Goal: Find specific page/section: Find specific page/section

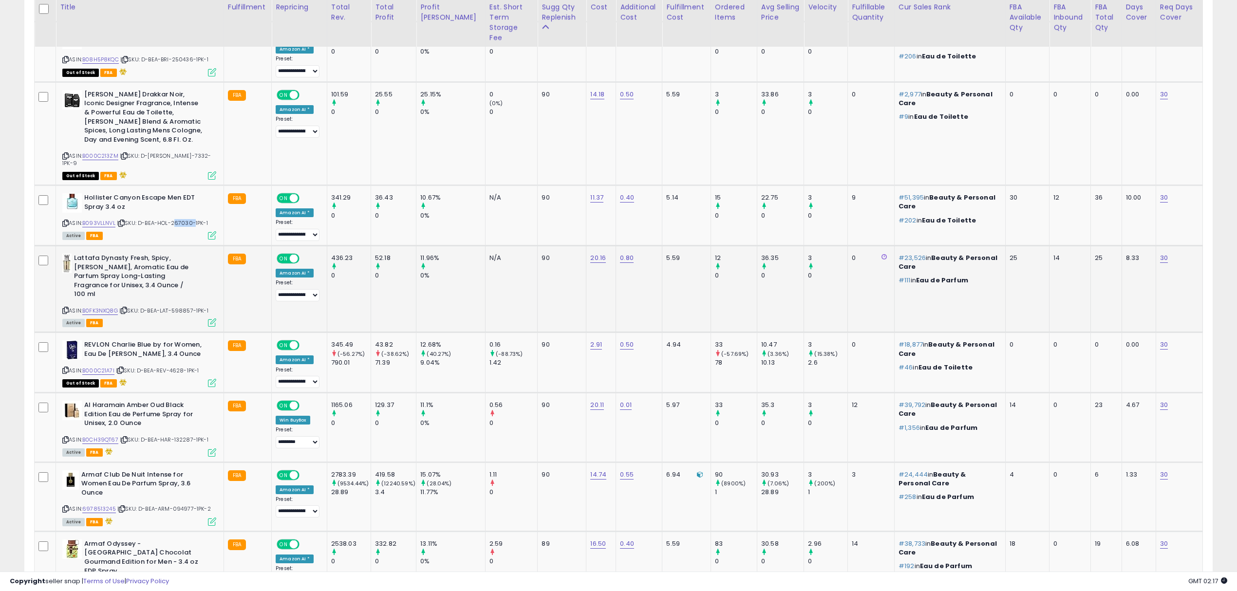
scroll to position [199, 690]
click at [187, 307] on span "| SKU: D-BEA-LAT-598857-1PK-1" at bounding box center [163, 311] width 89 height 8
copy span "598857"
click at [180, 401] on div "ASIN: B0CH39QT67 | SKU: D-BEA-HAR-132287-1PK-1 Active FBA" at bounding box center [139, 428] width 154 height 55
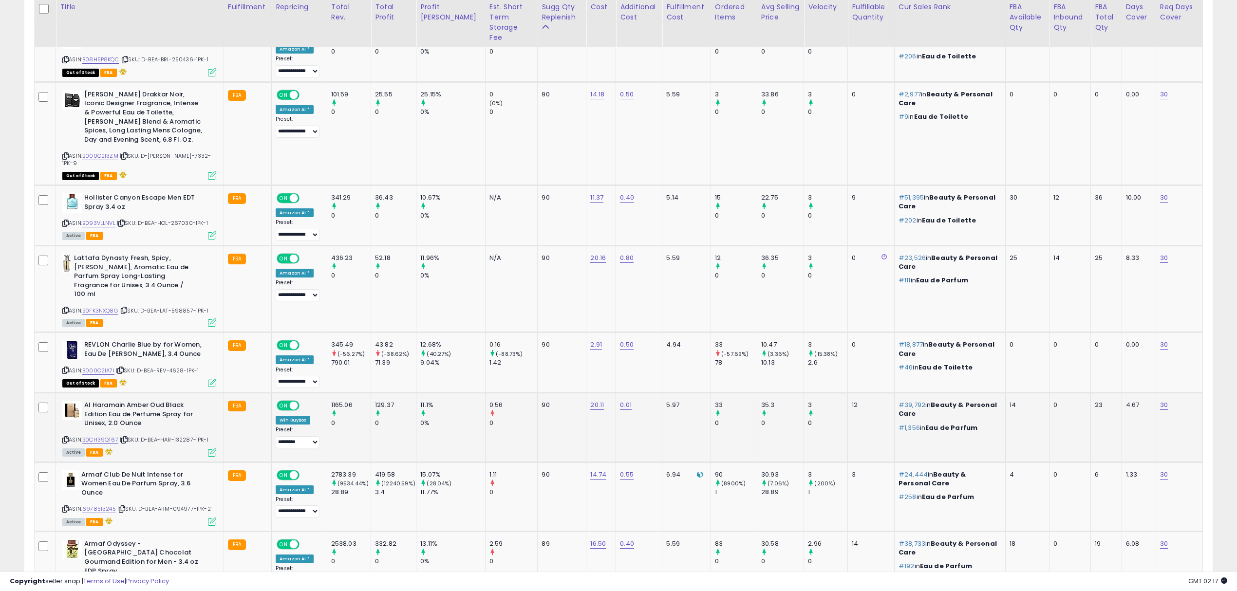
click at [180, 401] on div "ASIN: B0CH39QT67 | SKU: D-BEA-HAR-132287-1PK-1 Active FBA" at bounding box center [139, 428] width 154 height 55
click at [186, 401] on div "ASIN: B0CH39QT67 | SKU: D-BEA-HAR-132287-1PK-1 Active FBA" at bounding box center [139, 428] width 154 height 55
copy span "132287"
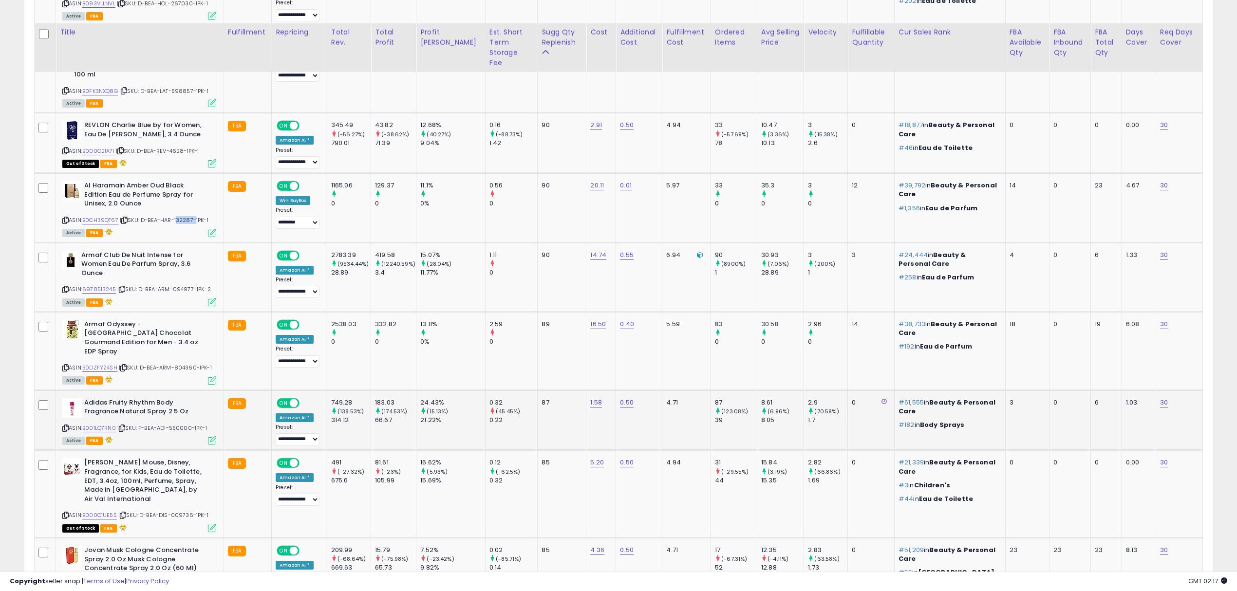
scroll to position [1460, 0]
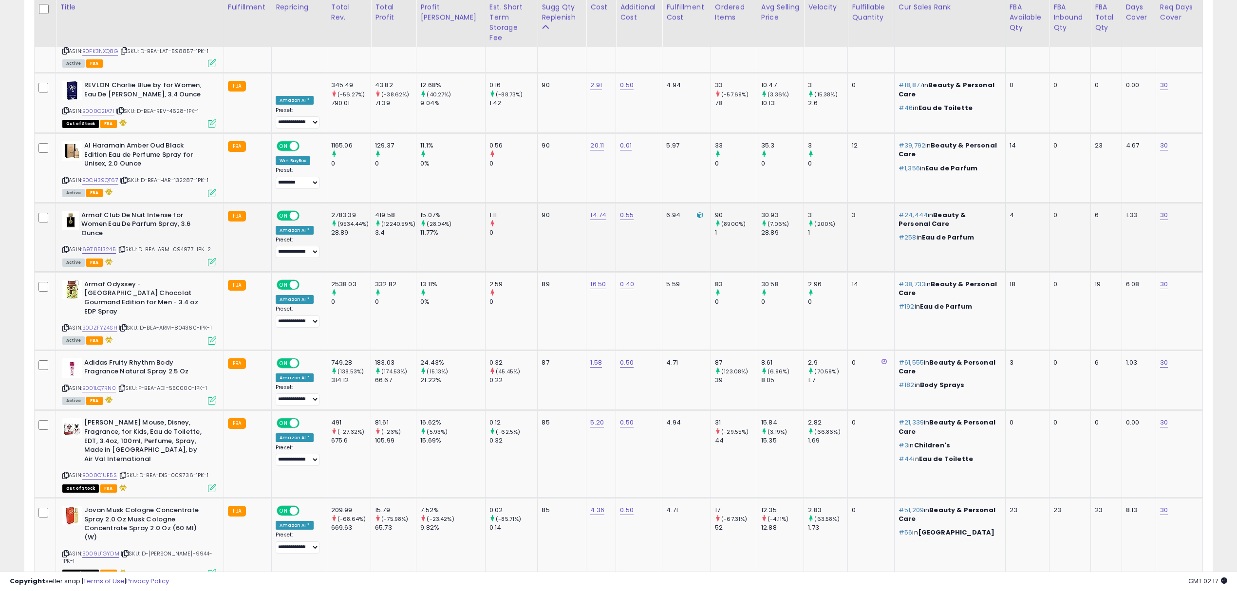
click at [181, 245] on span "| SKU: D-BEA-ARM-094977-1PK-2" at bounding box center [163, 249] width 93 height 8
copy span "094977"
click at [182, 324] on span "| SKU: D-BEA-ARM-804360-1PK-1" at bounding box center [165, 328] width 93 height 8
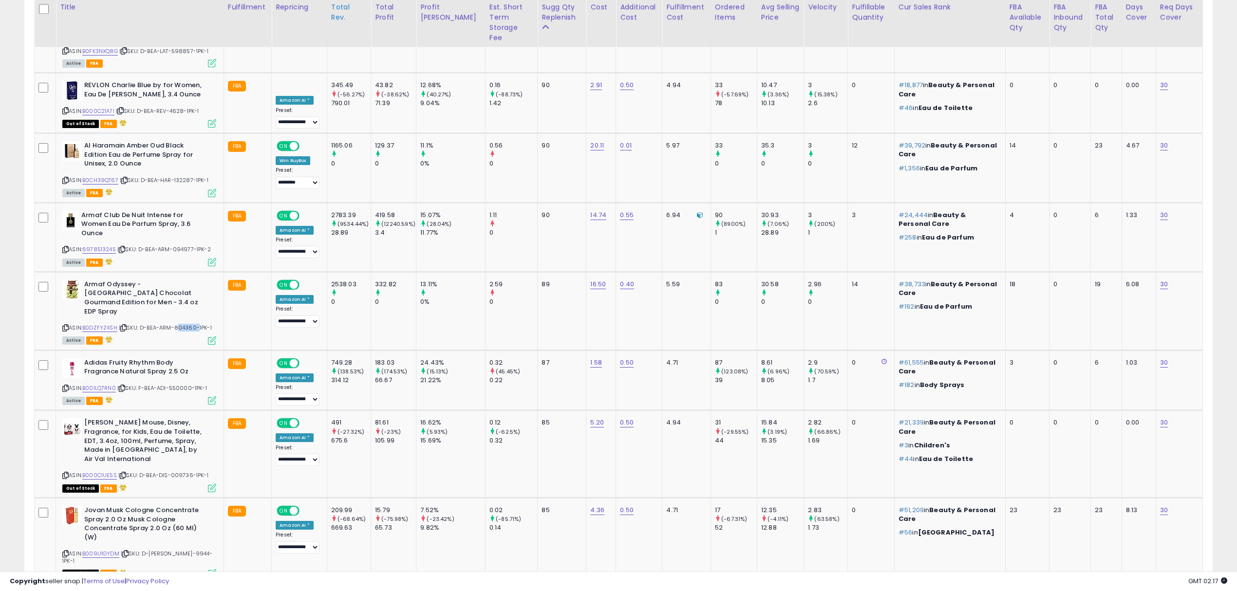
copy span "804360"
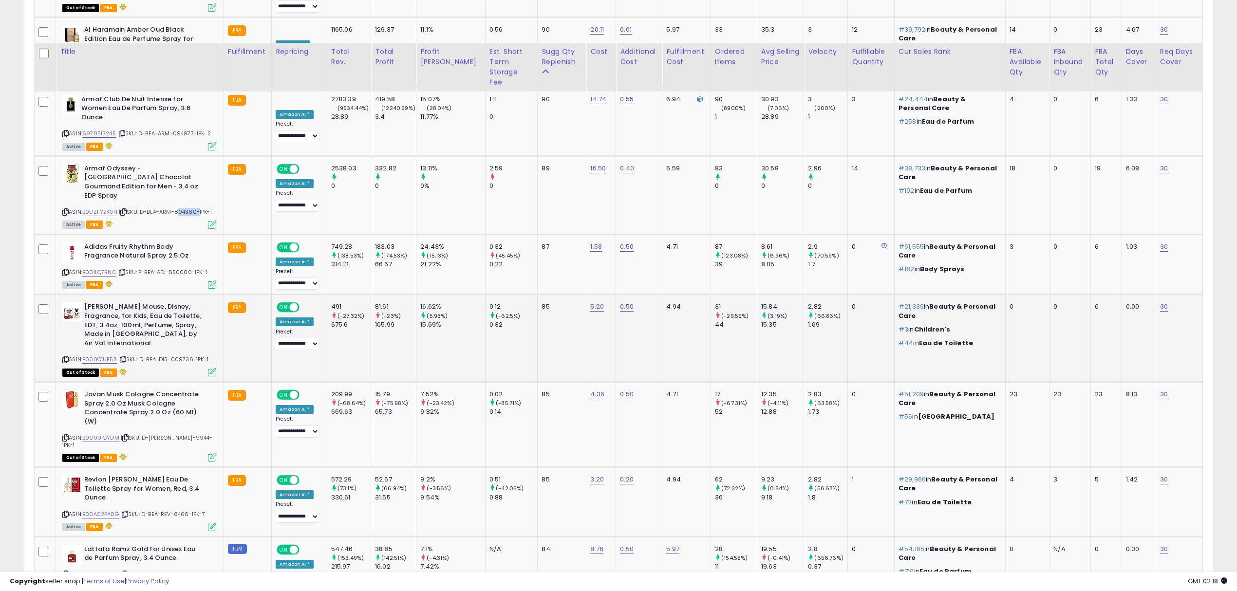
scroll to position [1655, 0]
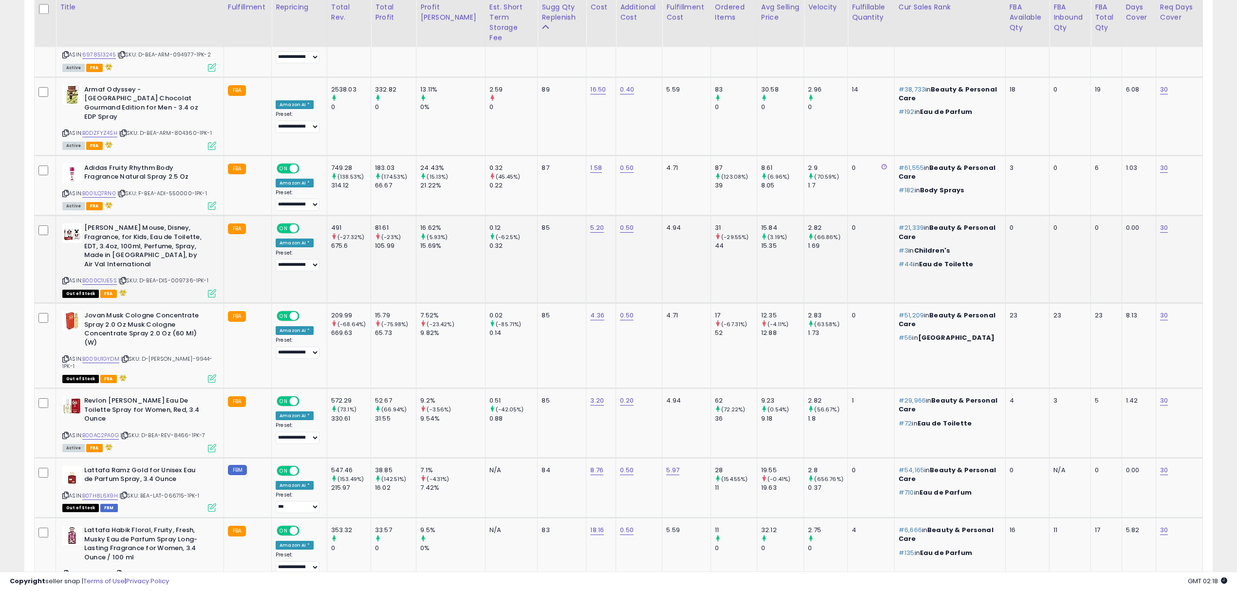
click at [177, 277] on span "| SKU: D-BEA-DIS-009736-1PK-1" at bounding box center [163, 281] width 90 height 8
copy span "009736"
click at [182, 355] on span "| SKU: D-[PERSON_NAME]-9944-1PK-1" at bounding box center [137, 362] width 150 height 15
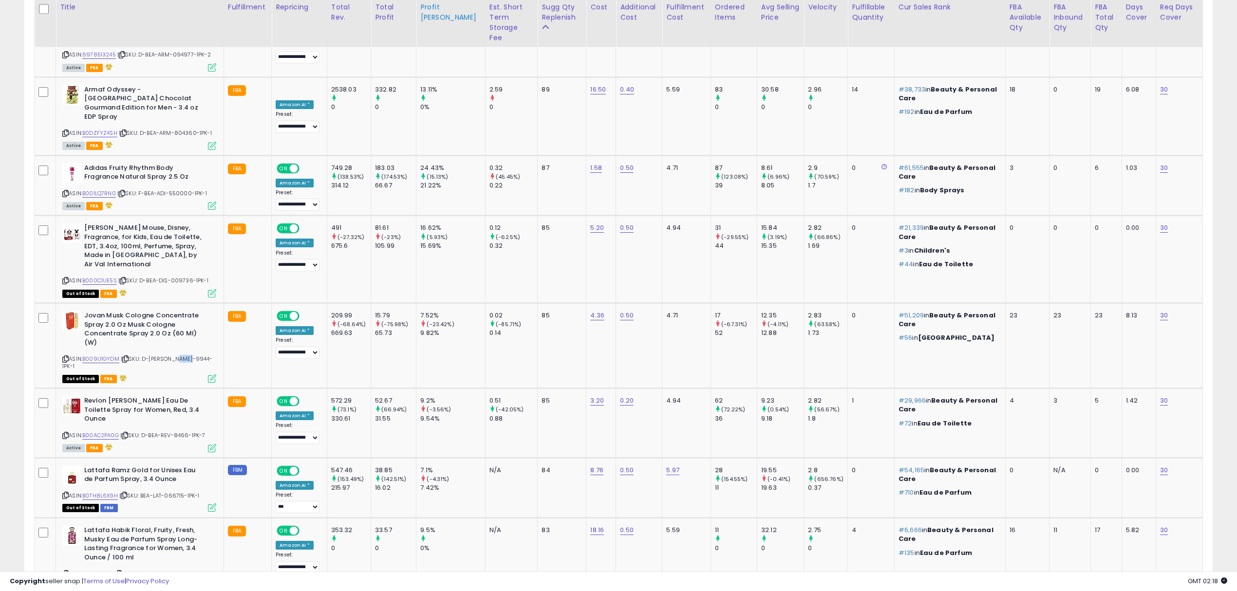
copy span "9944"
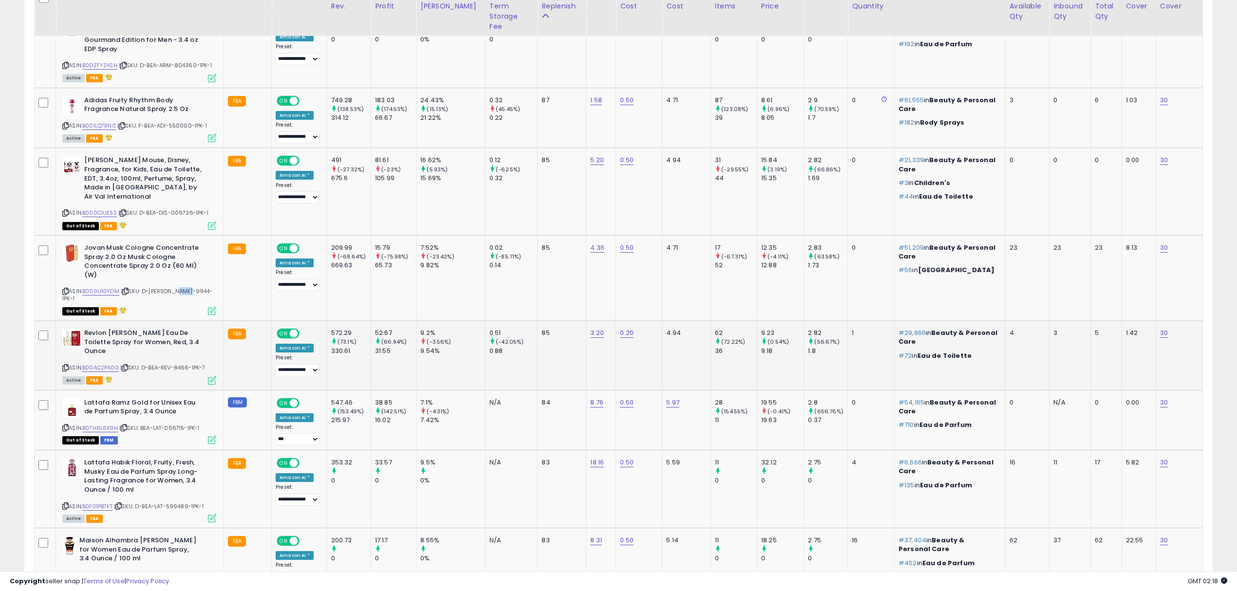
scroll to position [1724, 0]
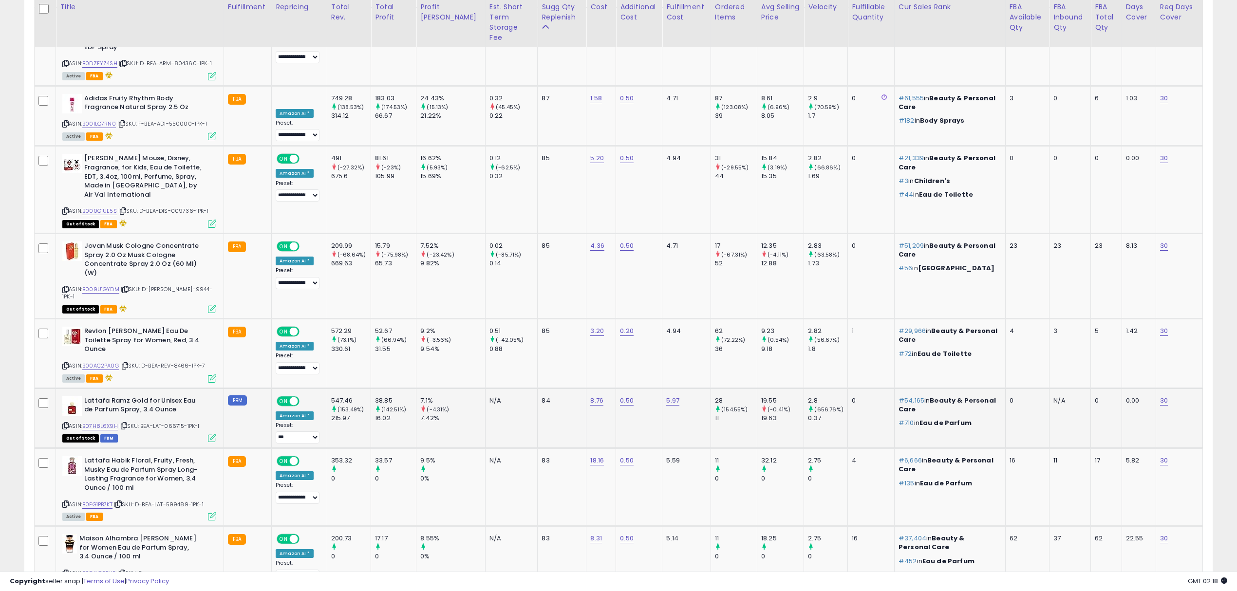
click at [178, 422] on span "| SKU: BEA-LAT-066715-1PK-1" at bounding box center [159, 426] width 80 height 8
copy span "066715"
click at [183, 501] on span "| SKU: D-BEA-LAT-599489-1PK-1" at bounding box center [159, 505] width 90 height 8
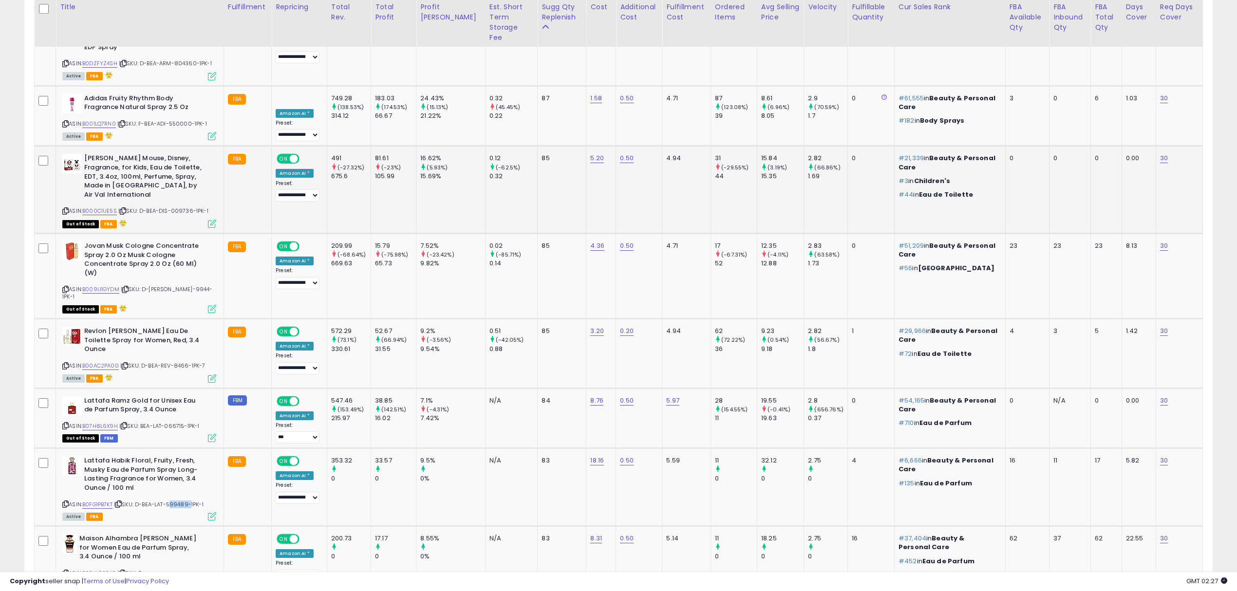
copy span "599489"
click at [187, 534] on b "Maison Alhambra [PERSON_NAME] for Women Eau de Parfum Spray, 3.4 Ounce / 100 ml" at bounding box center [138, 549] width 118 height 30
click at [146, 569] on span "| SKU: D-[PERSON_NAME]-340560-1PK-1" at bounding box center [104, 576] width 84 height 15
copy span "340560"
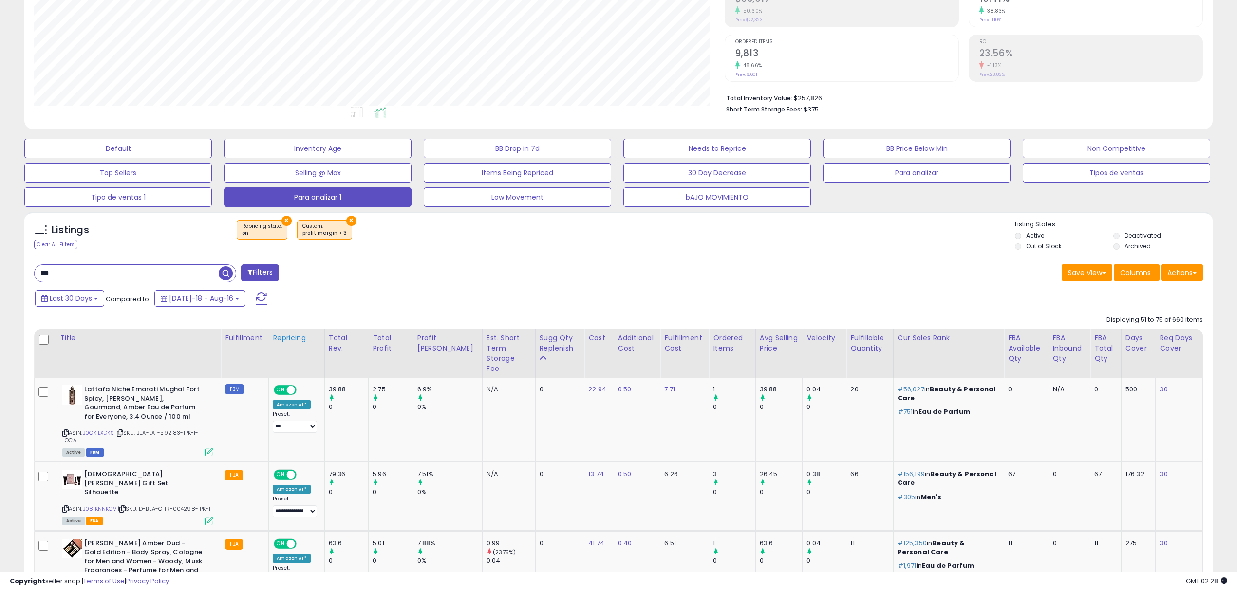
scroll to position [291, 0]
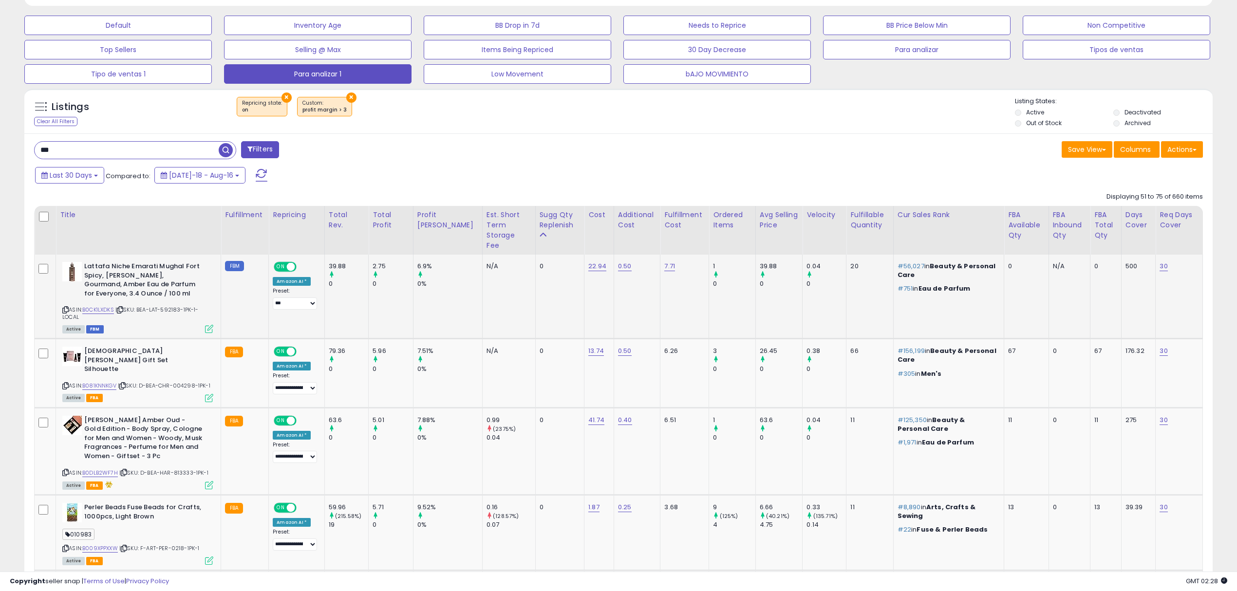
click at [177, 306] on span "| SKU: BEA-LAT-592183-1PK-1-LOCAL" at bounding box center [130, 313] width 136 height 15
copy span "592183"
click at [183, 382] on span "| SKU: D-BEA-CHR-004298-1PK-1" at bounding box center [164, 386] width 93 height 8
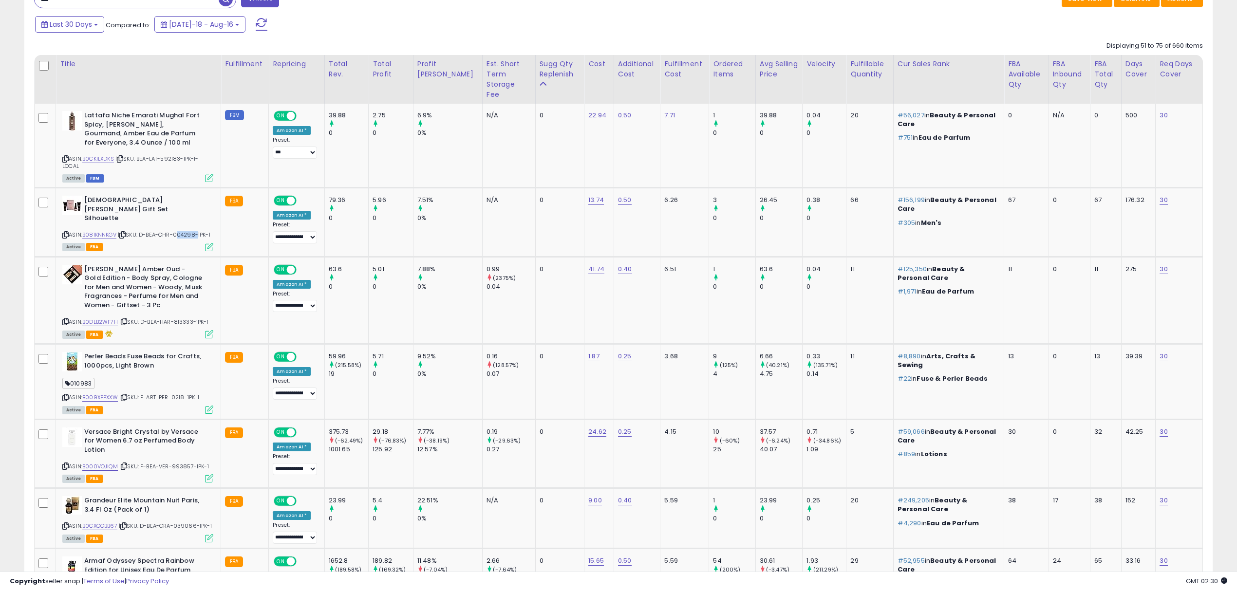
scroll to position [486, 0]
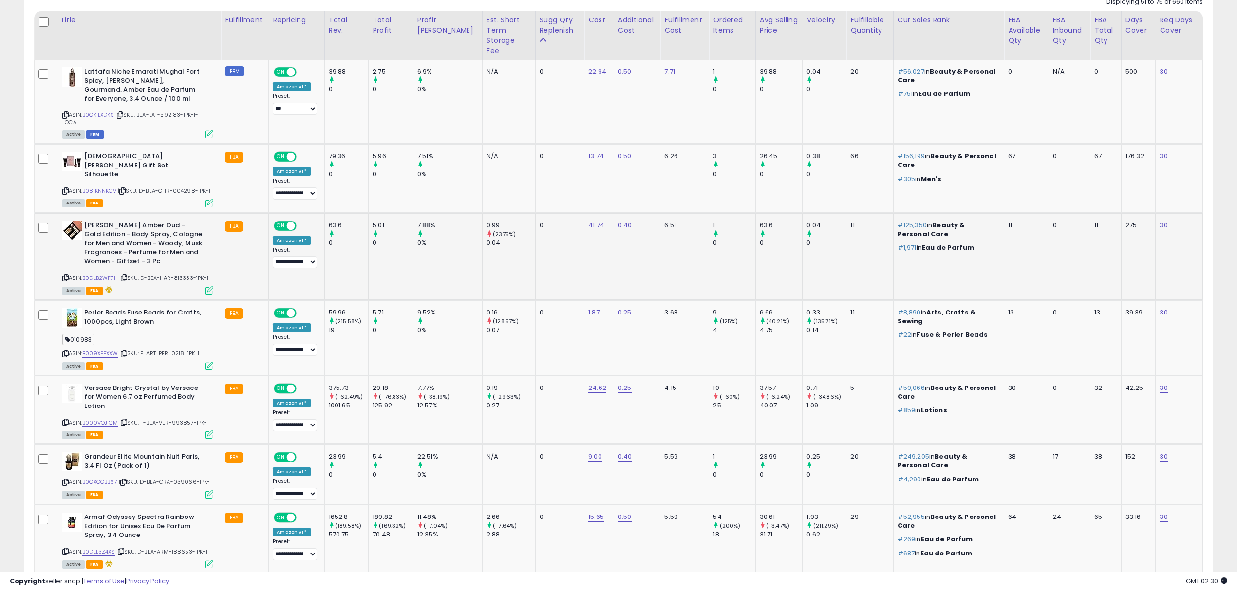
click at [185, 274] on span "| SKU: D-BEA-HAR-813333-1PK-1" at bounding box center [163, 278] width 89 height 8
click at [178, 419] on span "| SKU: F-BEA-VER-993857-1PK-1" at bounding box center [164, 423] width 90 height 8
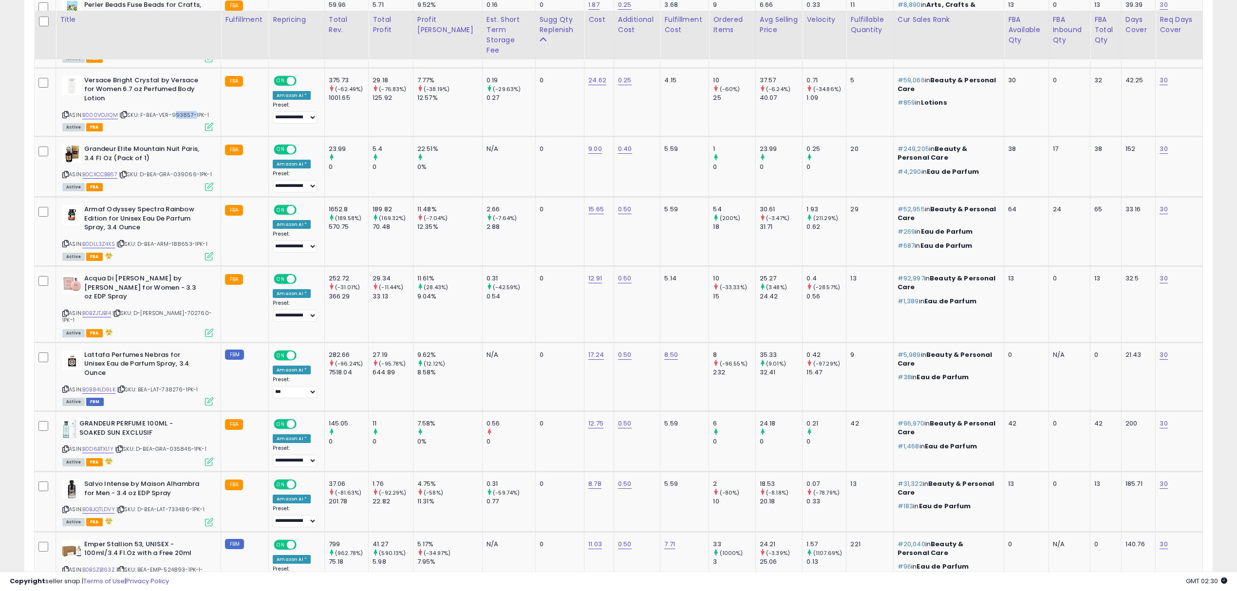
scroll to position [811, 0]
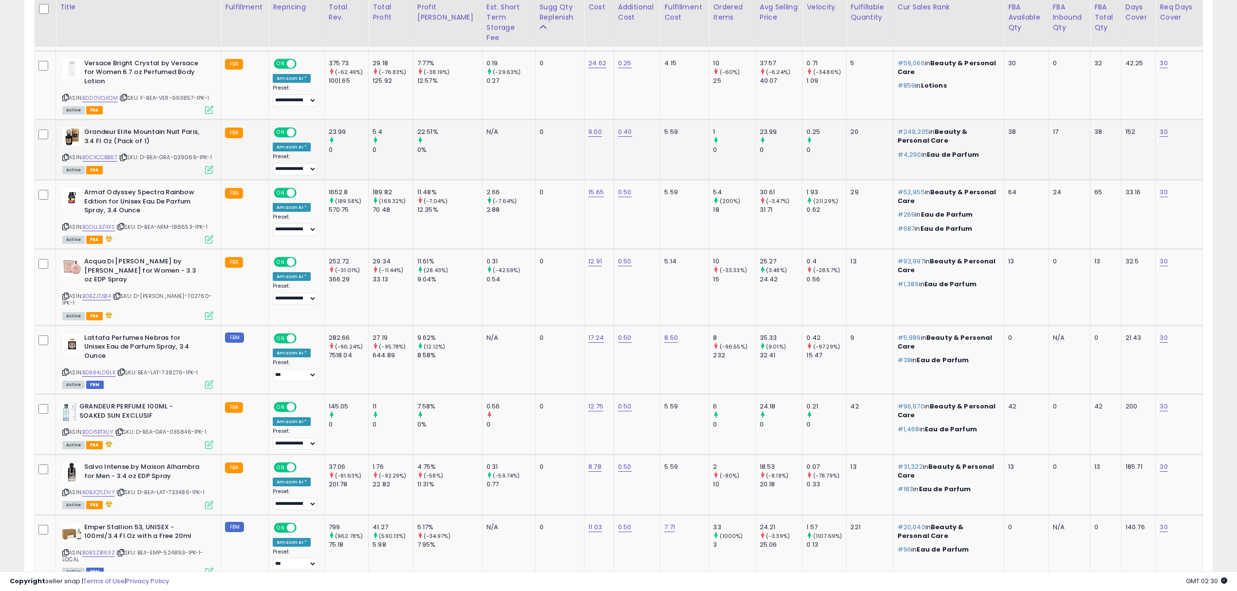
click at [179, 153] on span "| SKU: D-BEA-GRA-039066-1PK-1" at bounding box center [165, 157] width 93 height 8
click at [184, 223] on span "| SKU: D-BEA-ARM-188653-1PK-1" at bounding box center [161, 227] width 91 height 8
click at [178, 292] on span "| SKU: D-[PERSON_NAME]-702760-1PK-1" at bounding box center [136, 299] width 149 height 15
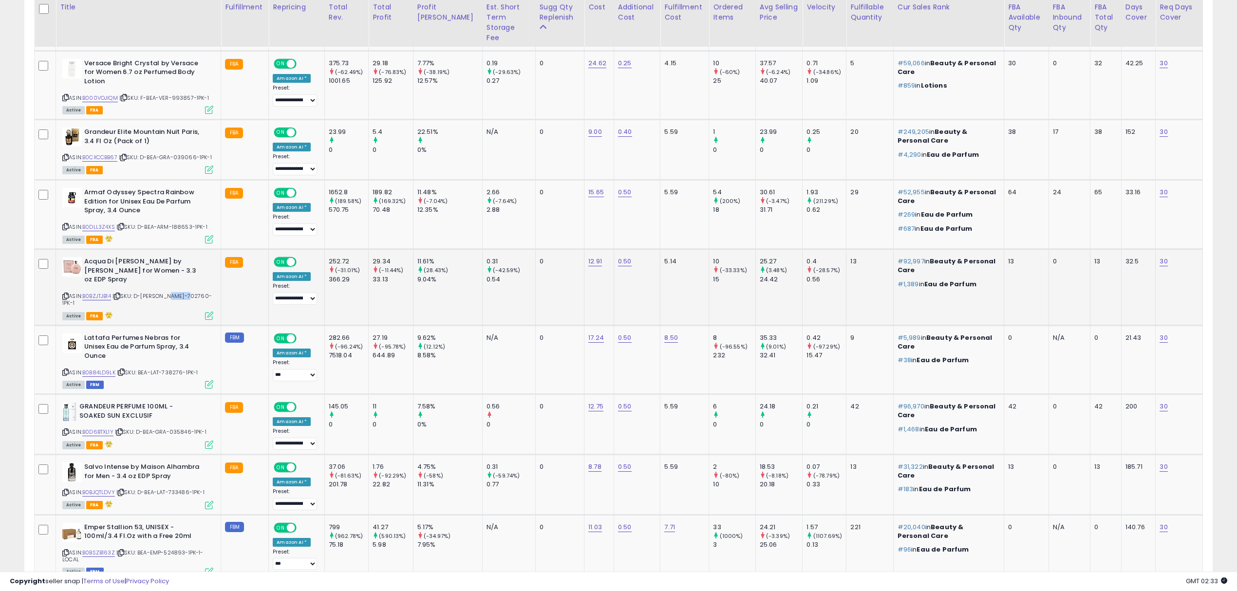
click at [178, 292] on span "| SKU: D-[PERSON_NAME]-702760-1PK-1" at bounding box center [136, 299] width 149 height 15
click at [174, 334] on div "ASIN: B0B84LD9LK | SKU: BEA-LAT-738276-1PK-1 Active FBM" at bounding box center [137, 361] width 151 height 54
click at [179, 428] on span "| SKU: D-BEA-GRA-035846-1PK-1" at bounding box center [161, 432] width 92 height 8
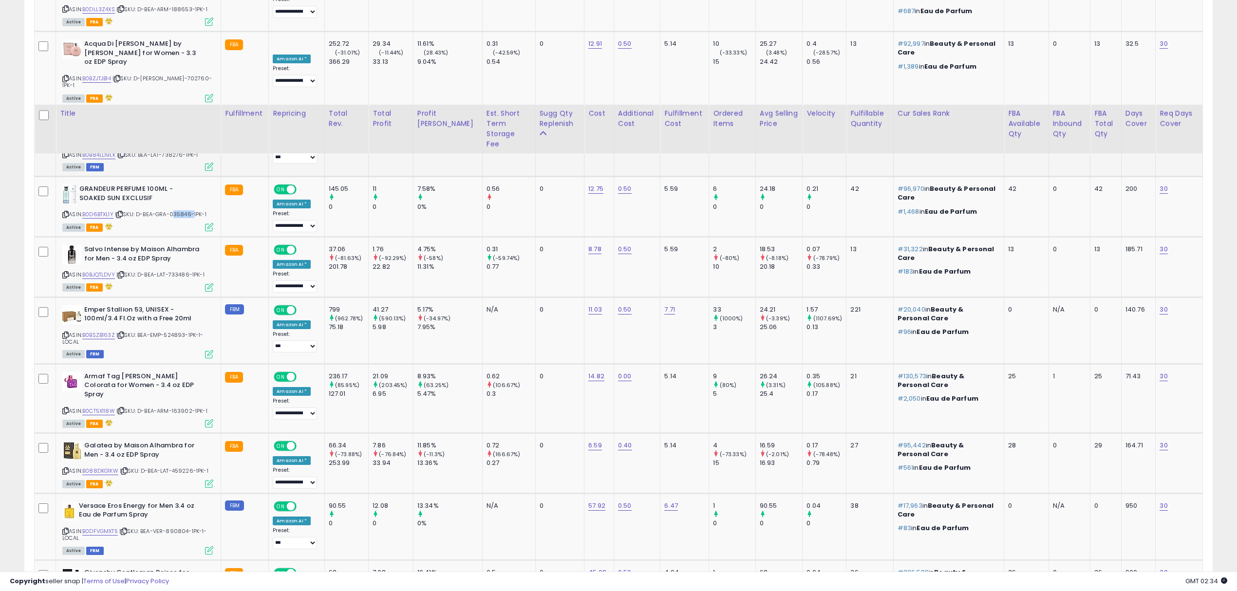
scroll to position [1136, 0]
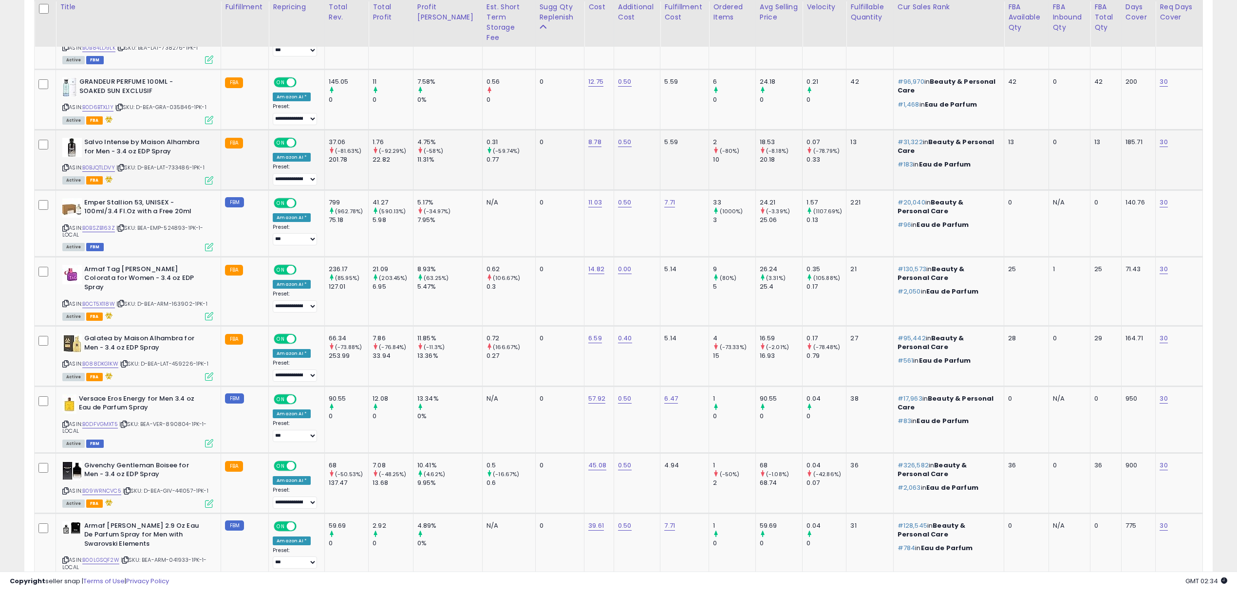
click at [186, 164] on span "| SKU: D-BEA-LAT-733486-1PK-1" at bounding box center [160, 168] width 88 height 8
click at [176, 224] on span "| SKU: BEA-EMP-524893-1PK-1-LOCAL" at bounding box center [132, 231] width 141 height 15
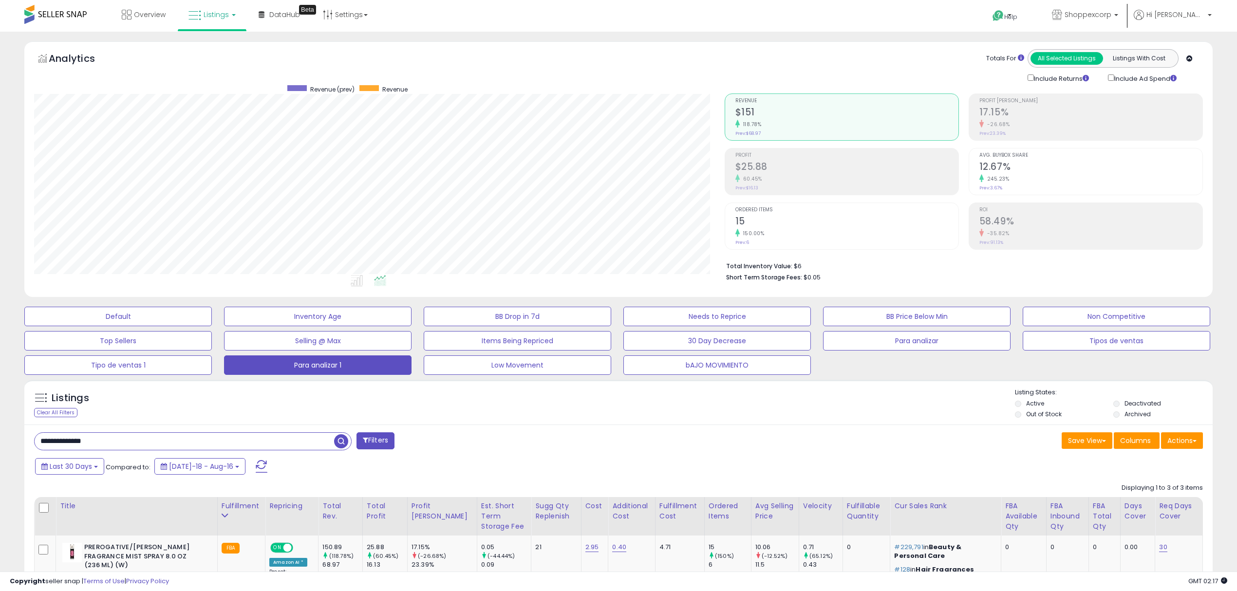
click at [129, 433] on input "**********" at bounding box center [184, 441] width 299 height 17
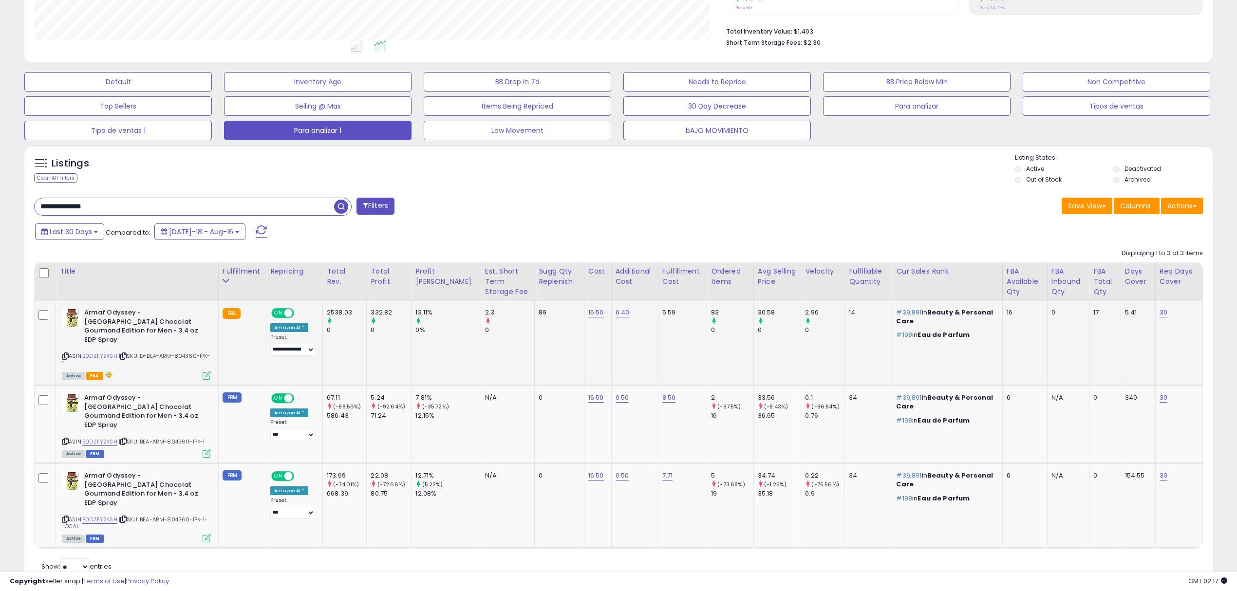
scroll to position [199, 690]
click at [76, 316] on img at bounding box center [71, 317] width 19 height 19
drag, startPoint x: 116, startPoint y: 207, endPoint x: 0, endPoint y: 184, distance: 118.3
click at [0, 184] on div "**********" at bounding box center [618, 210] width 1237 height 827
paste input "text"
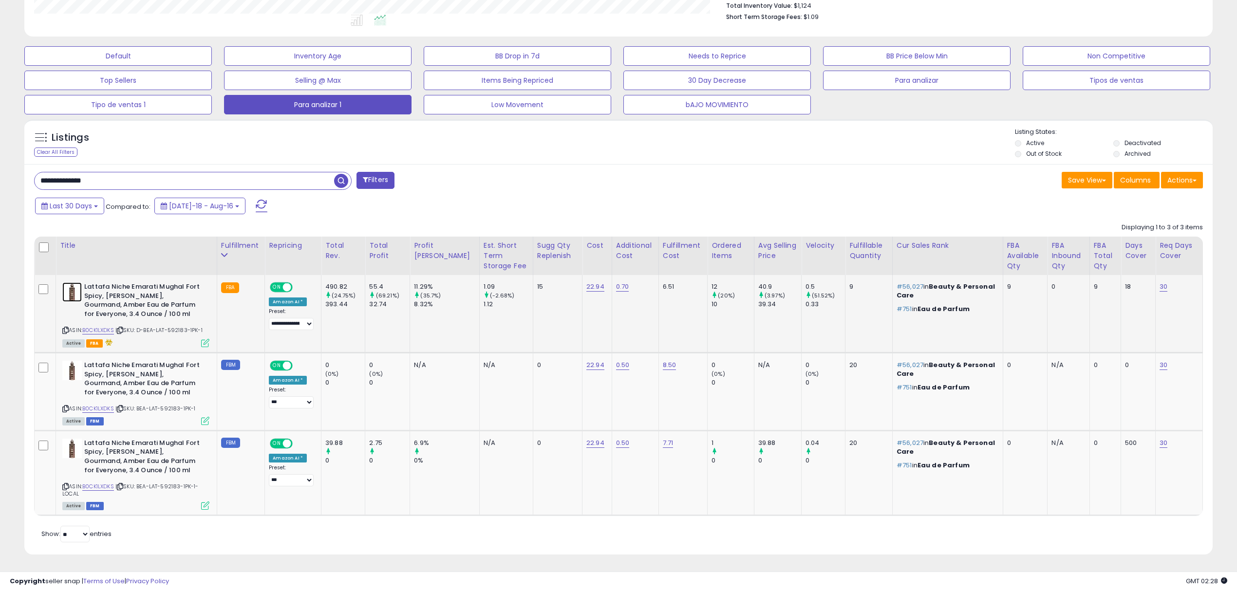
click at [70, 295] on img at bounding box center [71, 291] width 19 height 19
drag, startPoint x: 591, startPoint y: 297, endPoint x: 563, endPoint y: 293, distance: 28.5
click at [563, 293] on tr "Lattafa Niche Emarati Mughal Fort Spicy, Woody, Gourmand, Amber Eau de Parfum f…" at bounding box center [619, 313] width 1168 height 77
drag, startPoint x: 210, startPoint y: 187, endPoint x: 20, endPoint y: 150, distance: 193.6
click at [0, 160] on div "**********" at bounding box center [618, 181] width 1237 height 820
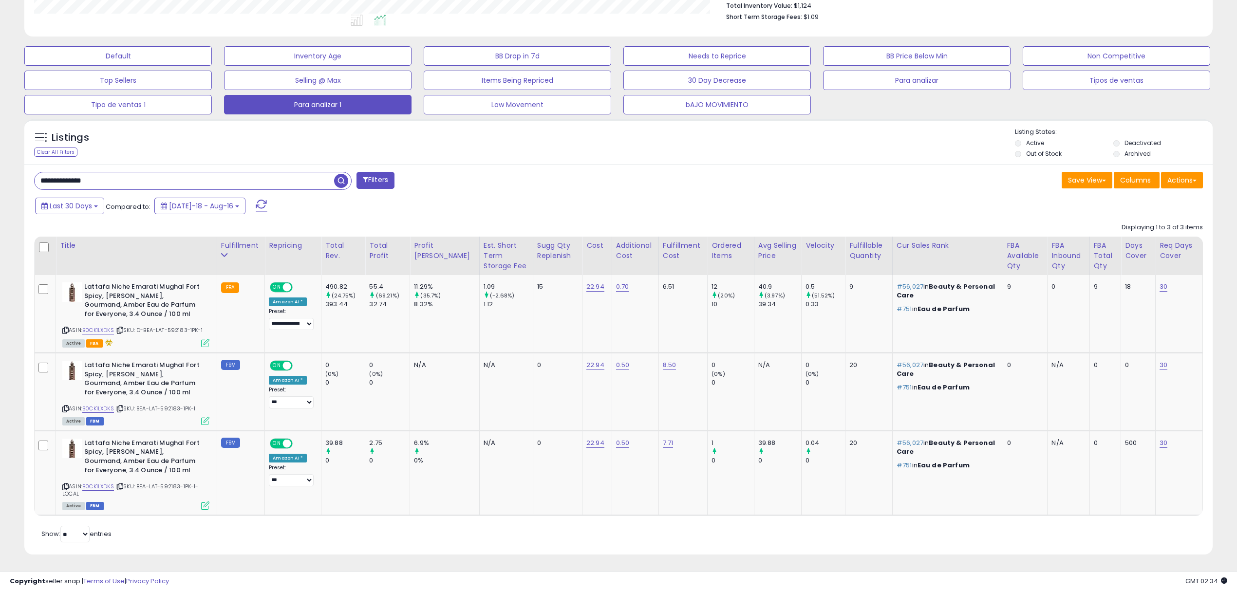
paste input "text"
type input "**********"
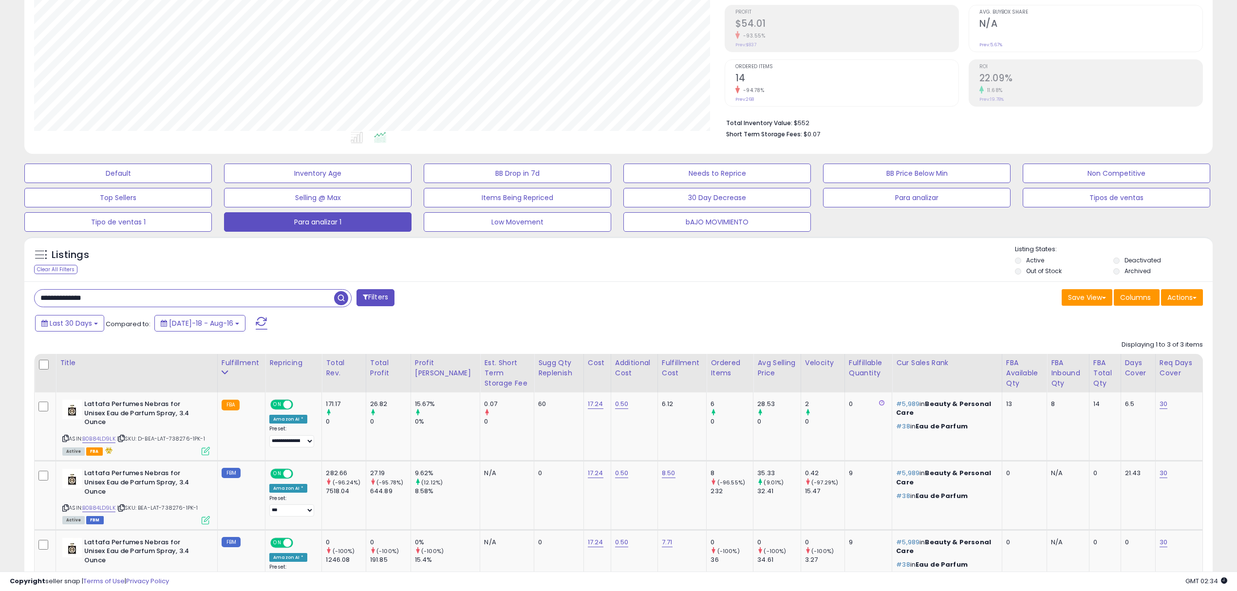
scroll to position [208, 0]
